Goal: Task Accomplishment & Management: Use online tool/utility

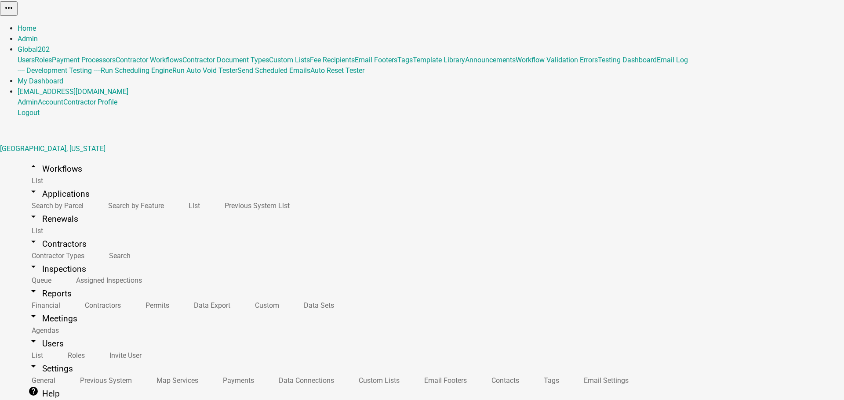
select select "0: null"
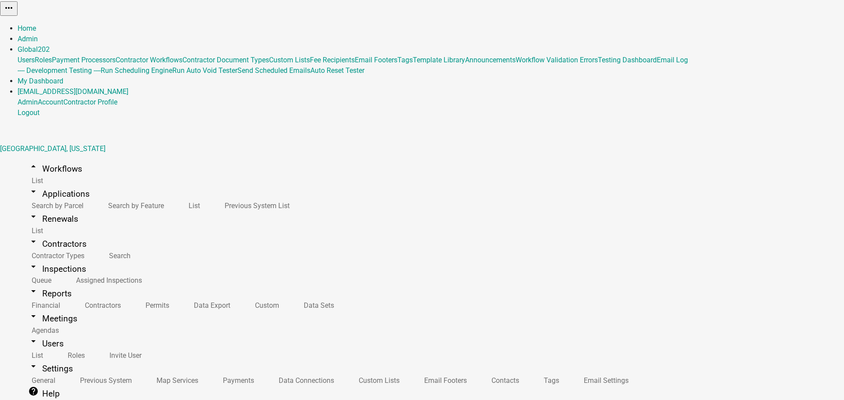
drag, startPoint x: 188, startPoint y: 230, endPoint x: 372, endPoint y: 182, distance: 189.8
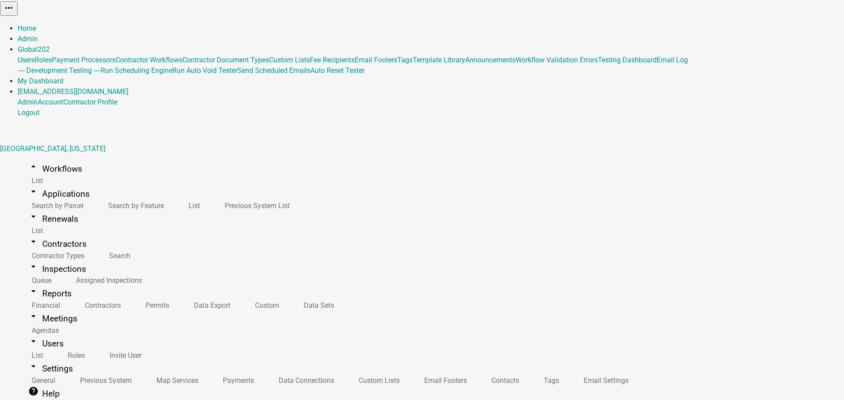
select select "1: ab9064f2-a6a0-4c08-b4e5-88ca0ed57bda"
select select "1: 1562b70e-5c5b-4ddb-ac6a-113036aee6c4"
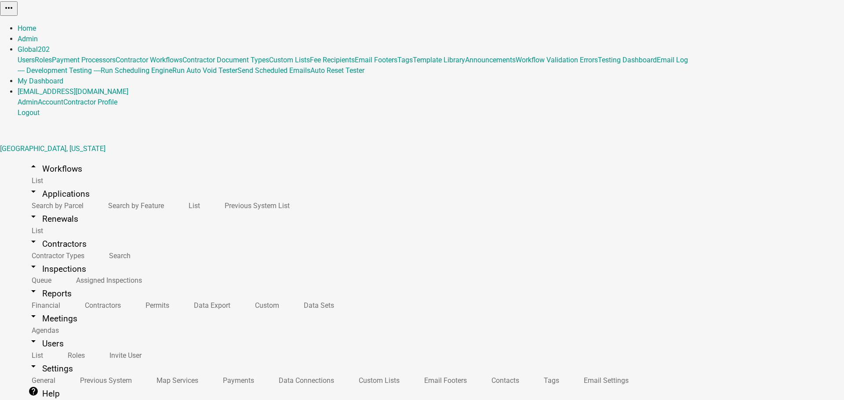
scroll to position [725, 0]
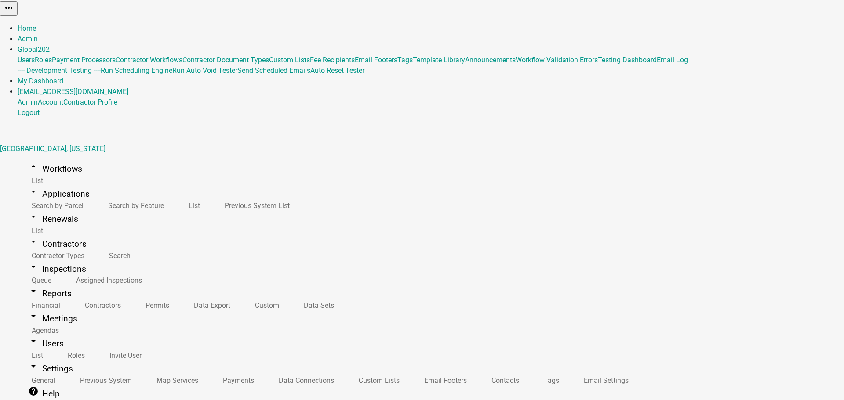
drag, startPoint x: 148, startPoint y: 168, endPoint x: 154, endPoint y: 155, distance: 14.8
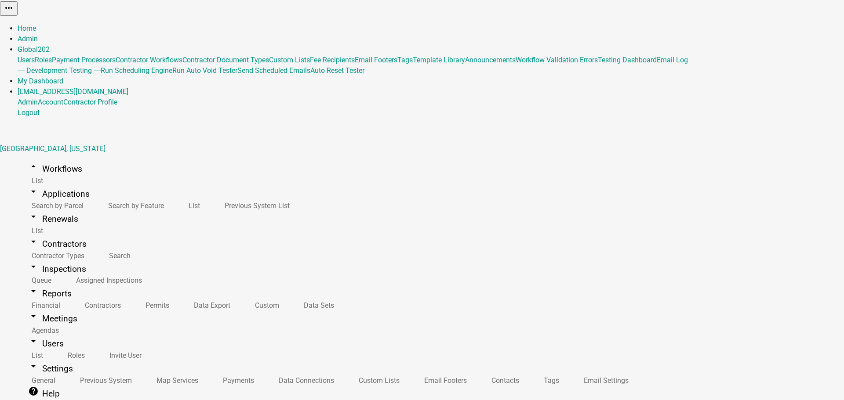
drag, startPoint x: 210, startPoint y: 239, endPoint x: 246, endPoint y: 45, distance: 197.0
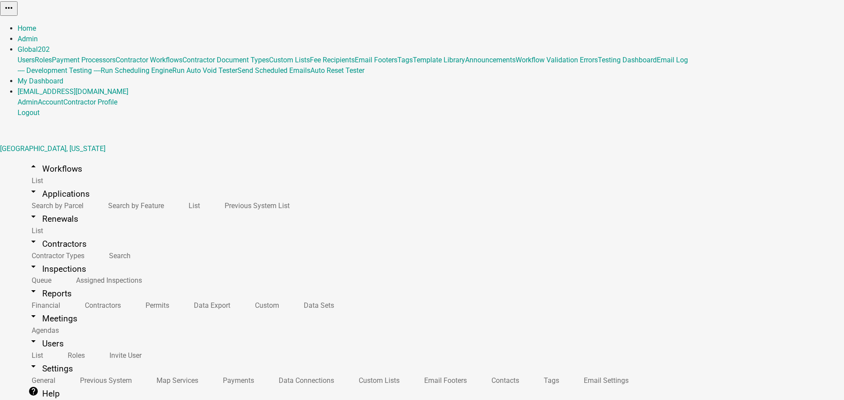
scroll to position [157, 0]
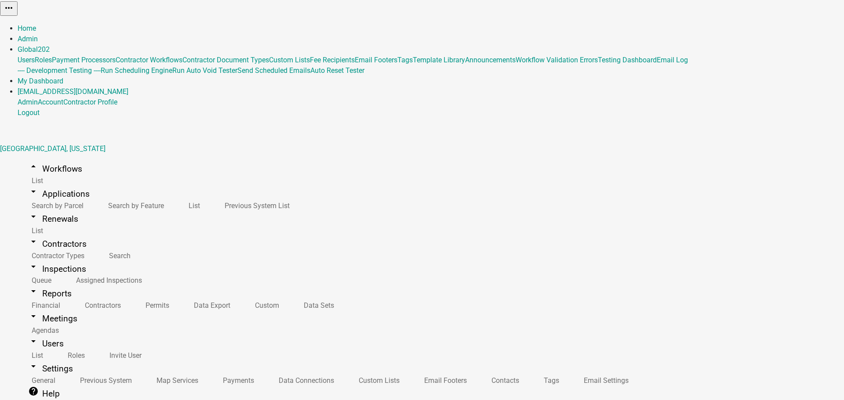
drag, startPoint x: 780, startPoint y: 156, endPoint x: 768, endPoint y: 157, distance: 12.8
